Goal: Information Seeking & Learning: Learn about a topic

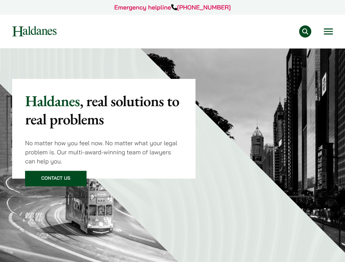
click at [326, 30] on button "Open menu" at bounding box center [328, 31] width 9 height 6
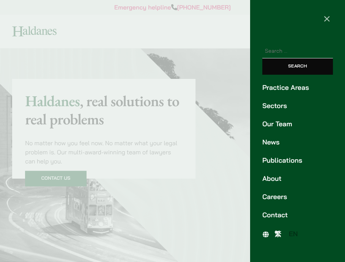
click at [292, 89] on link "Practice Areas" at bounding box center [297, 88] width 71 height 10
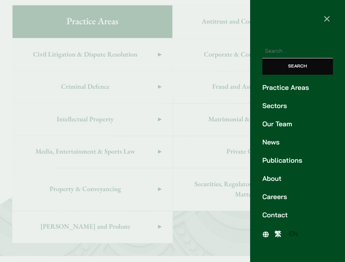
scroll to position [327, 0]
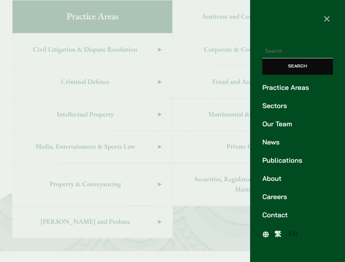
click at [323, 14] on span "×" at bounding box center [326, 18] width 7 height 14
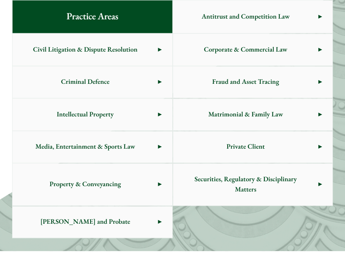
click at [152, 50] on span "Civil Litigation & Dispute Resolution" at bounding box center [85, 50] width 145 height 32
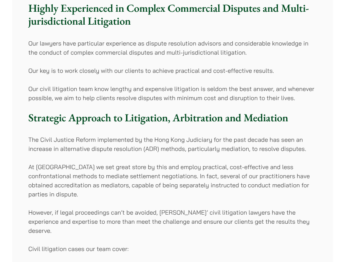
scroll to position [240, 0]
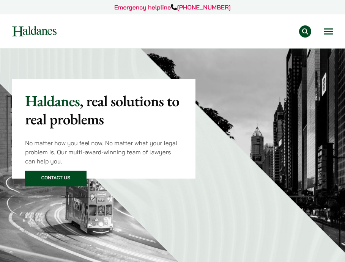
scroll to position [327, 0]
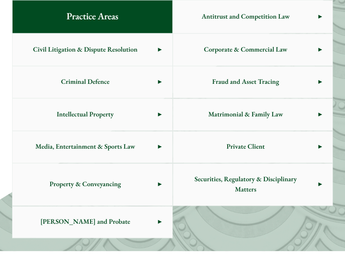
click at [251, 159] on span "Private Client" at bounding box center [245, 147] width 145 height 32
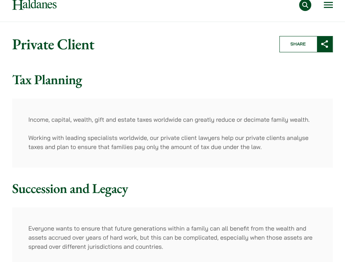
scroll to position [114, 0]
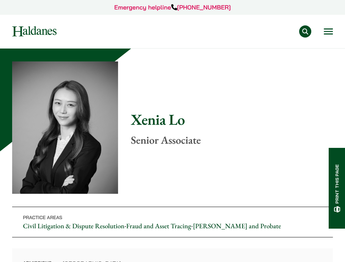
click at [328, 32] on button "Open menu" at bounding box center [328, 31] width 9 height 6
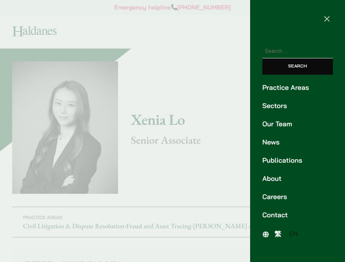
click at [281, 232] on link "繁" at bounding box center [278, 234] width 14 height 11
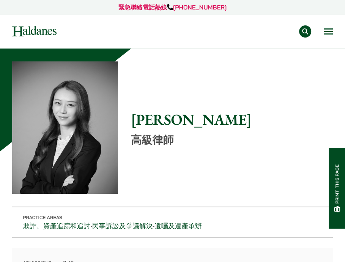
click at [329, 30] on button "Open menu" at bounding box center [328, 31] width 9 height 6
click at [322, 33] on div "專業範疇 反壟斷和競爭法 民事訴訟及爭議解決 公司及商業業務 刑事辯護 欺詐、資產追踪和追討 知識產權 婚姻及家事法 傳媒、娛樂及體育事務 私人客戶 物業及物…" at bounding box center [200, 31] width 265 height 12
click at [330, 33] on button "Open menu" at bounding box center [328, 31] width 9 height 6
click at [320, 33] on div "專業範疇 反壟斷和競爭法 民事訴訟及爭議解決 公司及商業業務 刑事辯護 欺詐、資產追踪和追討 知識產權 婚姻及家事法 傳媒、娛樂及體育事務 私人客戶 物業及物…" at bounding box center [200, 31] width 265 height 12
click at [322, 32] on div "專業範疇 反壟斷和競爭法 民事訴訟及爭議解決 公司及商業業務 刑事辯護 欺詐、資產追踪和追討 知識產權 婚姻及家事法 傳媒、娛樂及體育事務 私人客戶 物業及物…" at bounding box center [200, 31] width 265 height 12
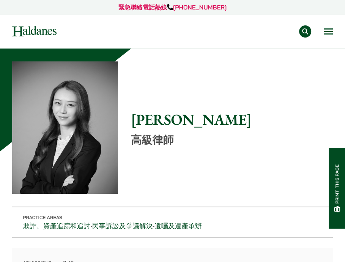
click at [324, 32] on button "Open menu" at bounding box center [328, 31] width 9 height 6
drag, startPoint x: 11, startPoint y: 0, endPoint x: 263, endPoint y: 49, distance: 256.0
click at [328, 30] on button "Open menu" at bounding box center [328, 31] width 9 height 6
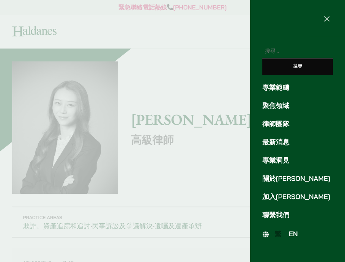
click at [282, 123] on link "律師團隊" at bounding box center [297, 124] width 71 height 10
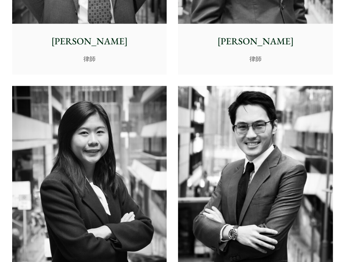
scroll to position [4428, 0]
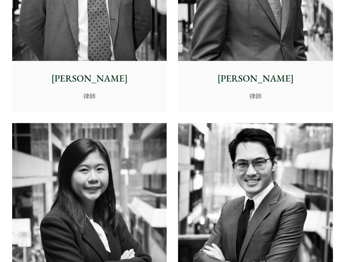
click at [306, 200] on img at bounding box center [255, 219] width 154 height 193
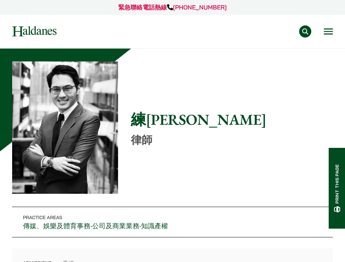
click at [328, 33] on button "Open menu" at bounding box center [328, 31] width 9 height 6
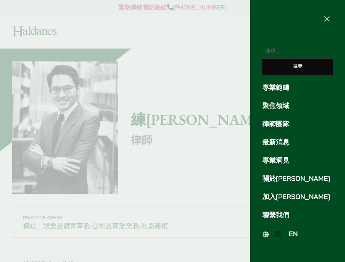
click at [294, 231] on span "EN" at bounding box center [293, 234] width 9 height 8
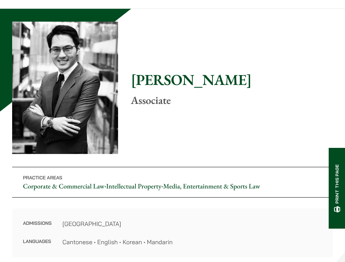
scroll to position [114, 0]
